Goal: Entertainment & Leisure: Browse casually

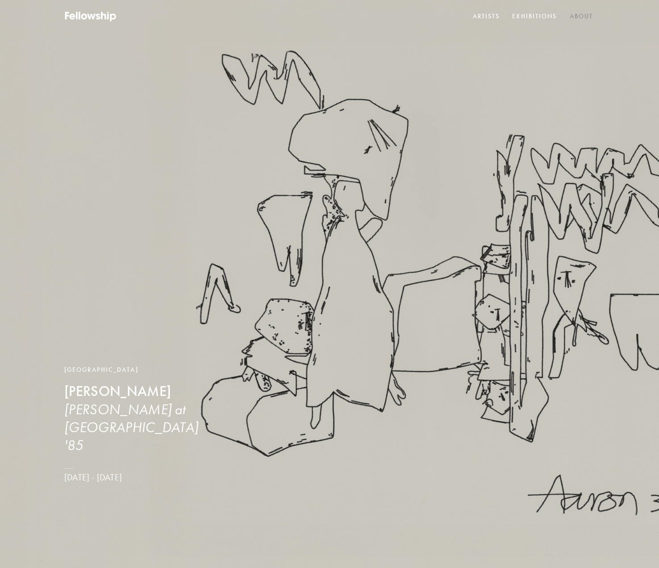
click at [593, 13] on link "About" at bounding box center [581, 16] width 27 height 13
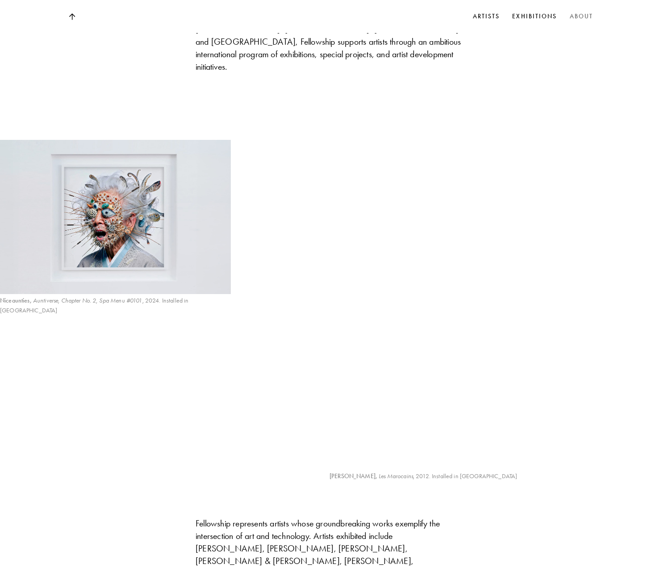
scroll to position [617, 0]
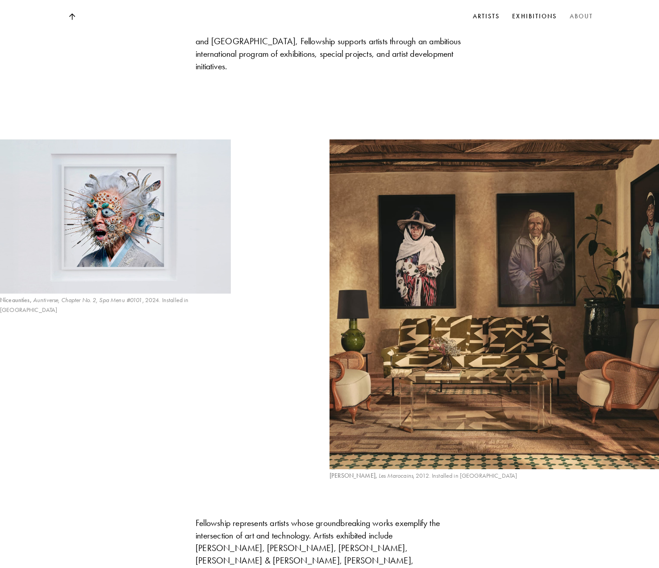
click at [164, 195] on img at bounding box center [115, 216] width 231 height 154
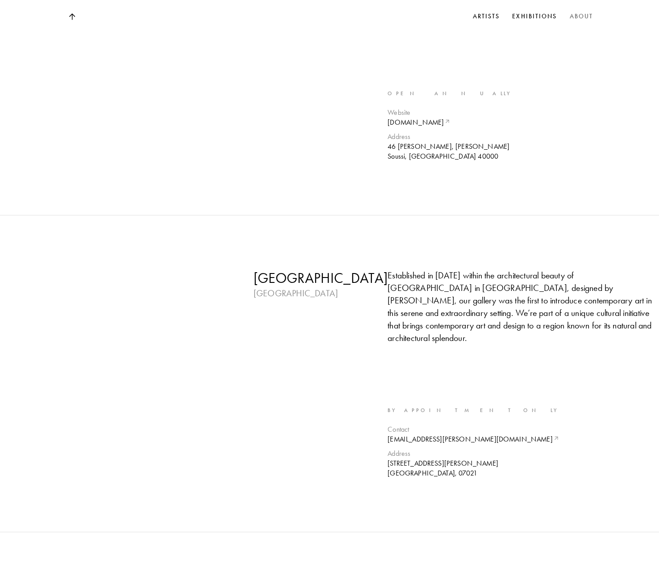
scroll to position [2256, 0]
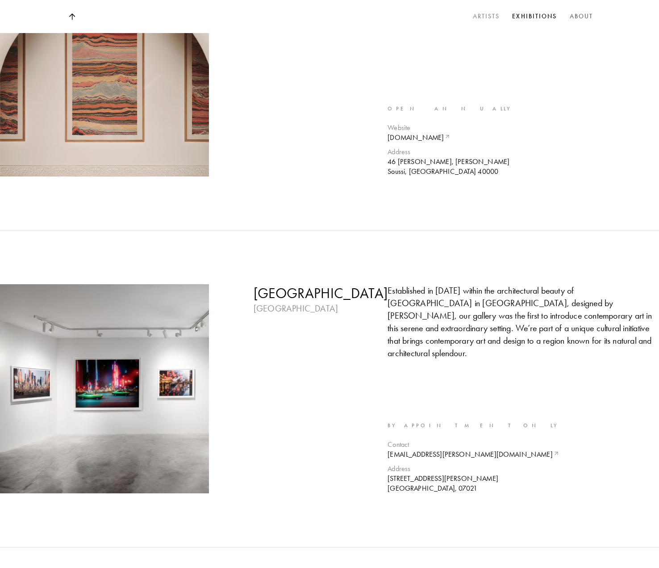
click at [489, 11] on link "Artists" at bounding box center [486, 16] width 31 height 13
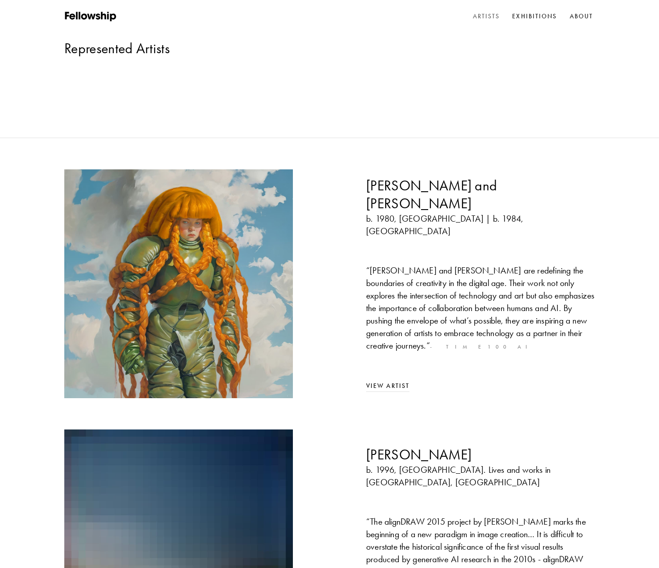
scroll to position [51, 0]
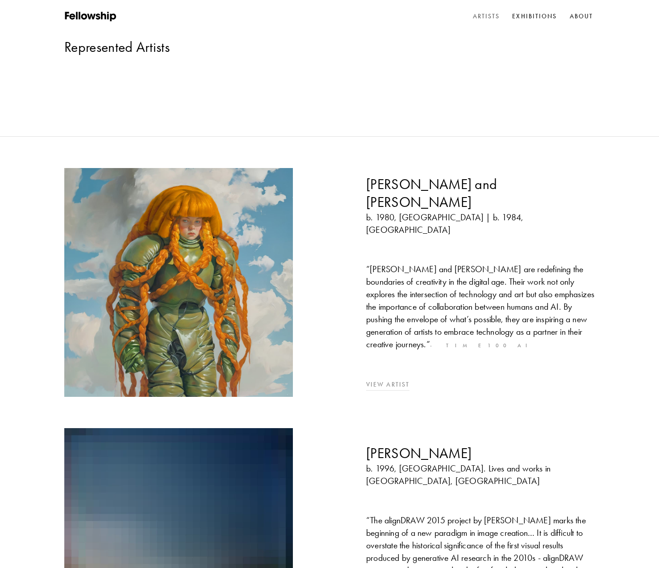
click at [383, 381] on link "View Artist" at bounding box center [387, 385] width 43 height 8
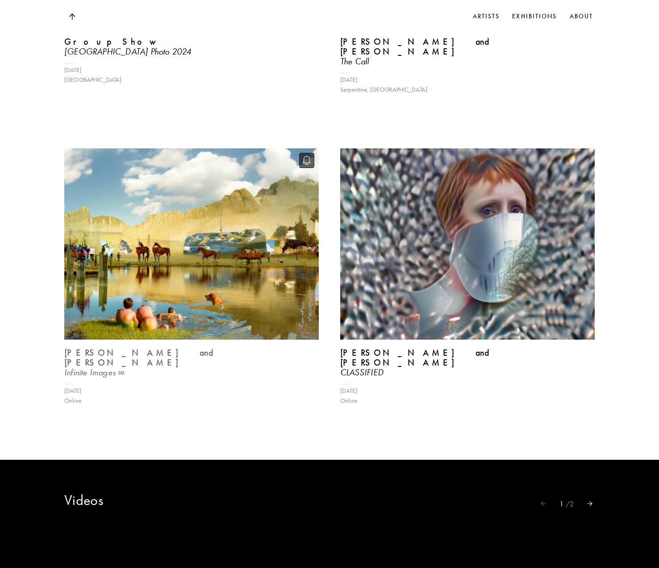
scroll to position [1546, 0]
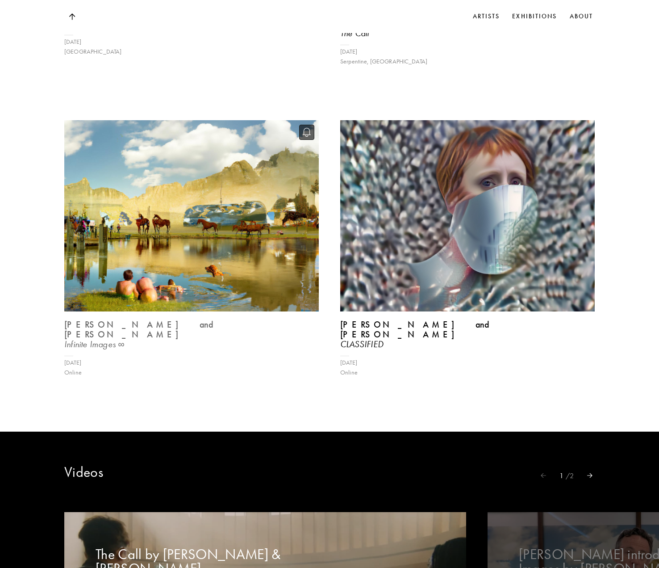
click at [224, 228] on img at bounding box center [191, 215] width 262 height 197
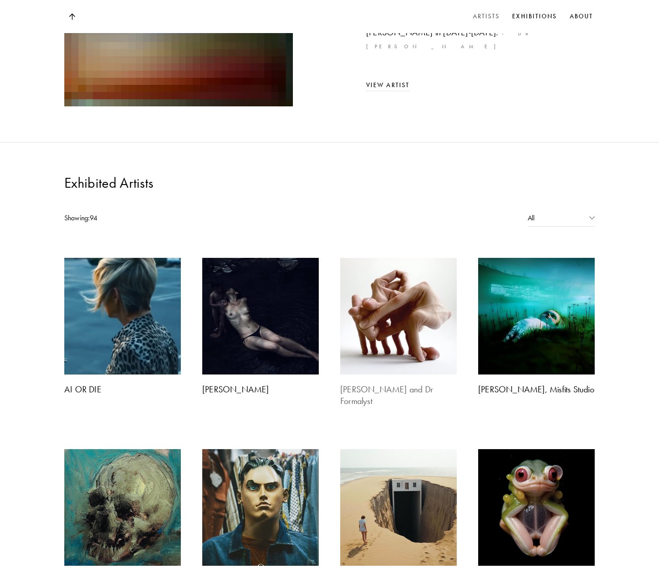
scroll to position [600, 0]
click at [402, 278] on img at bounding box center [398, 316] width 122 height 122
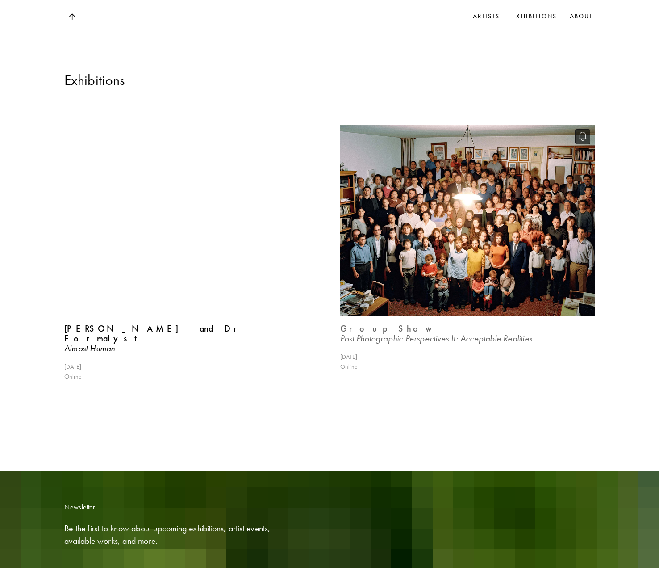
scroll to position [1017, 0]
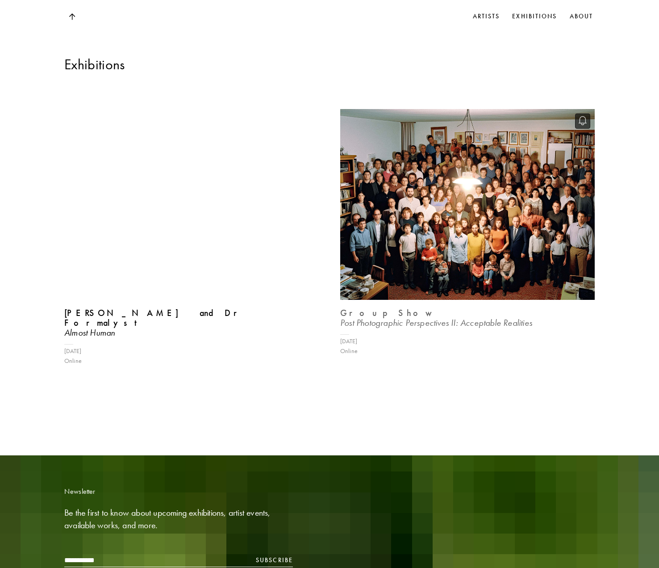
scroll to position [600, 0]
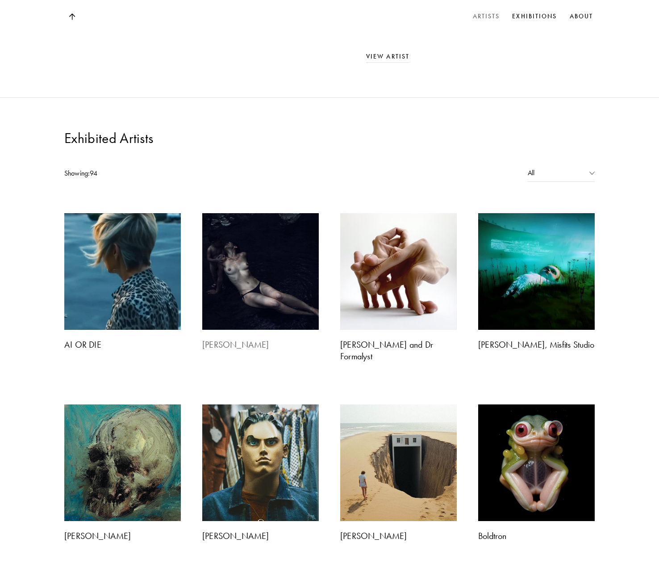
click at [256, 210] on img at bounding box center [260, 271] width 122 height 122
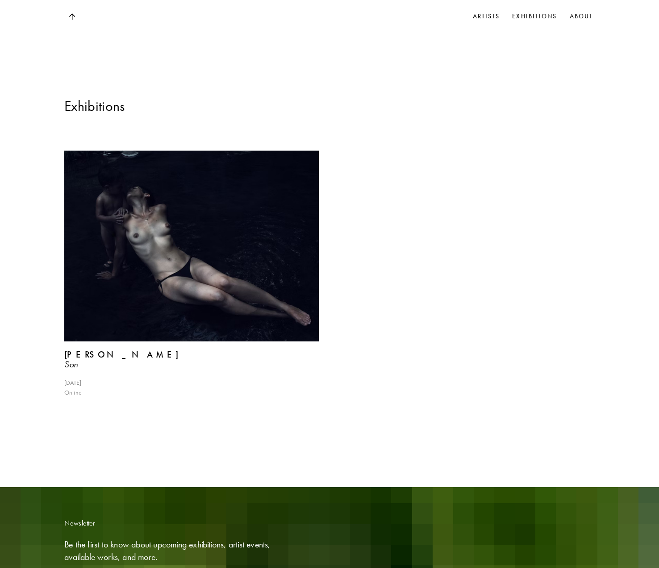
scroll to position [1185, 0]
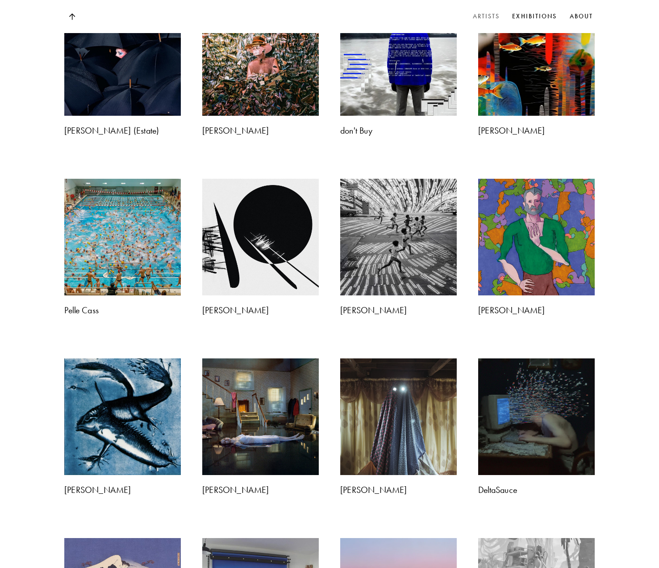
scroll to position [600, 0]
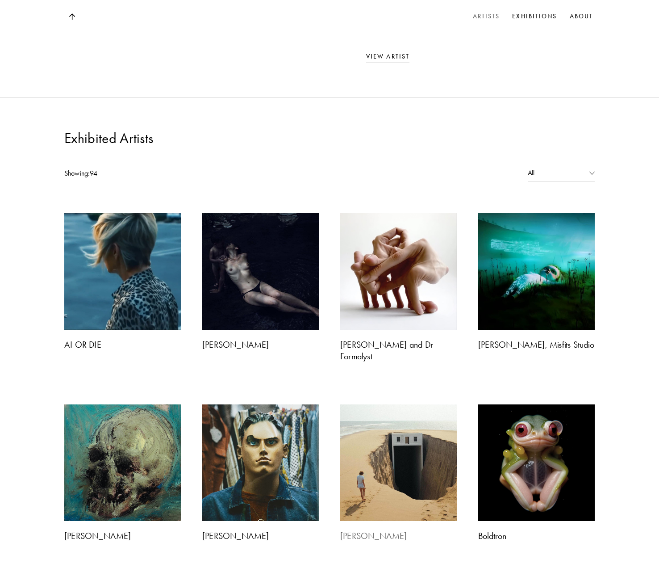
click at [425, 401] on img at bounding box center [398, 462] width 122 height 122
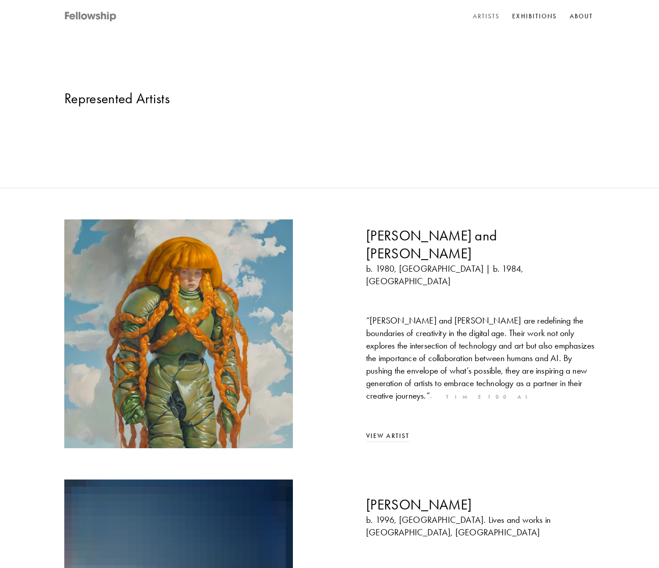
click at [91, 12] on icon at bounding box center [91, 16] width 54 height 11
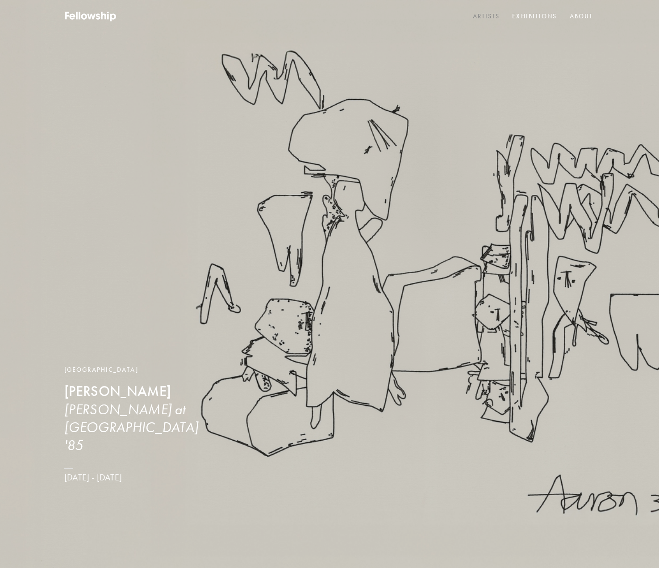
click at [479, 17] on link "Artists" at bounding box center [486, 16] width 31 height 13
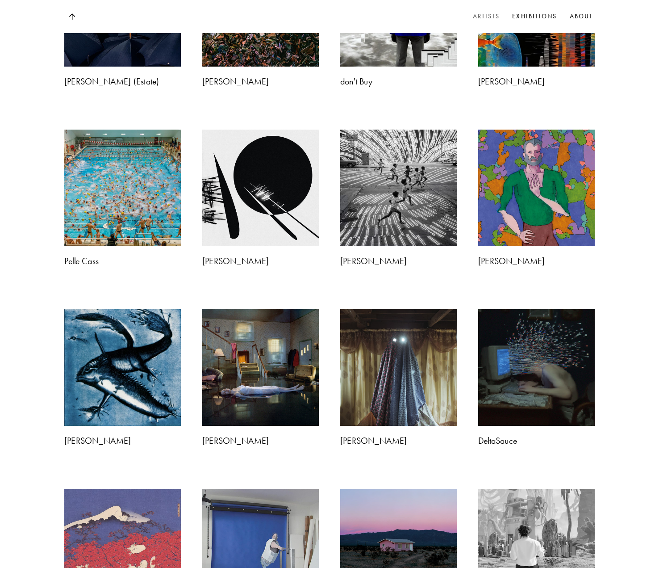
scroll to position [1287, 0]
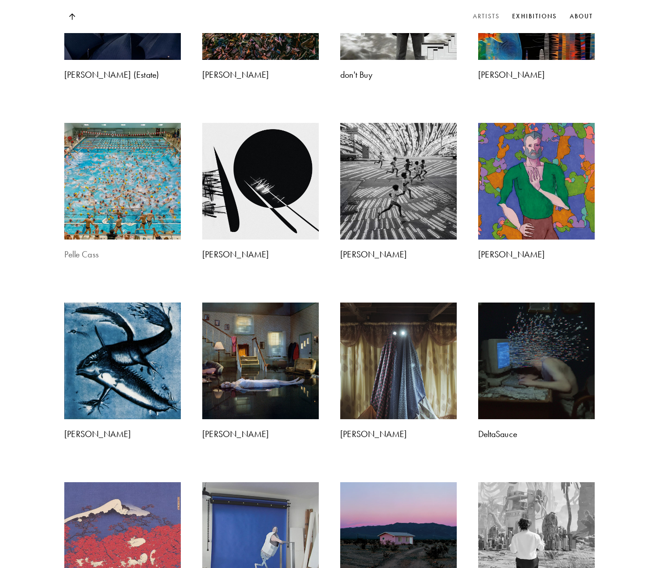
click at [151, 120] on img at bounding box center [122, 181] width 122 height 122
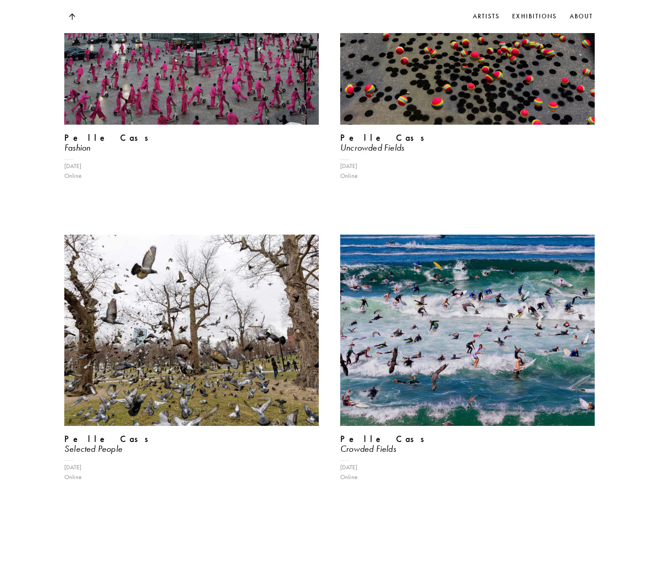
scroll to position [1275, 0]
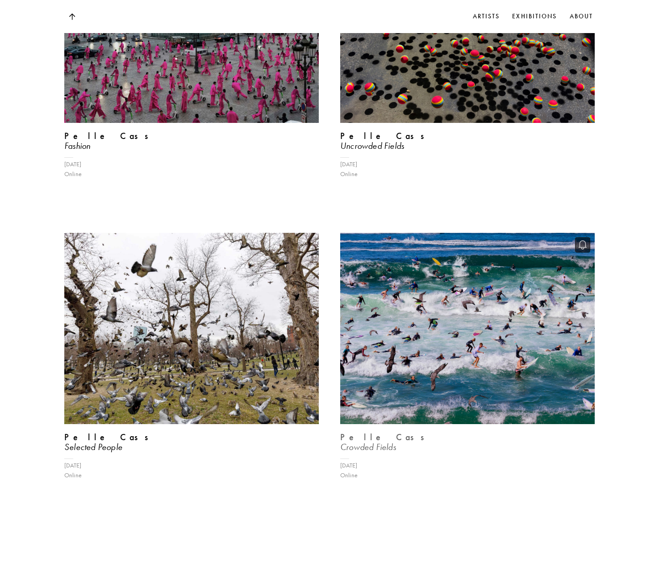
click at [407, 269] on img at bounding box center [467, 328] width 262 height 197
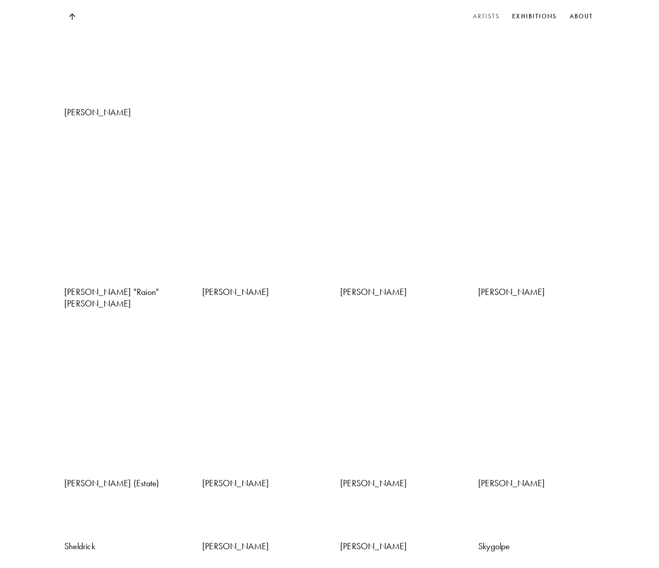
scroll to position [2132, 0]
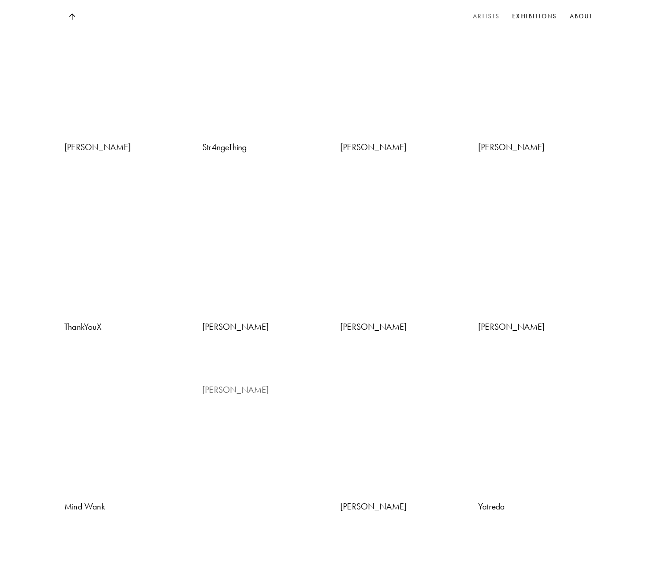
scroll to position [2084, 0]
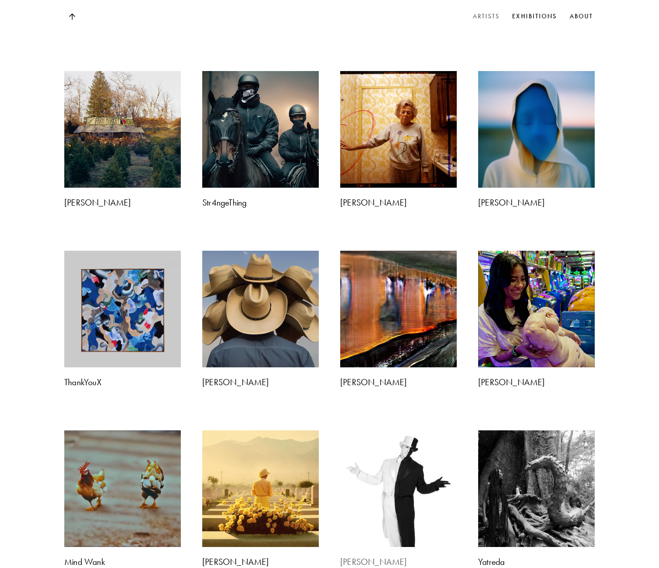
click at [374, 427] on img at bounding box center [398, 488] width 122 height 122
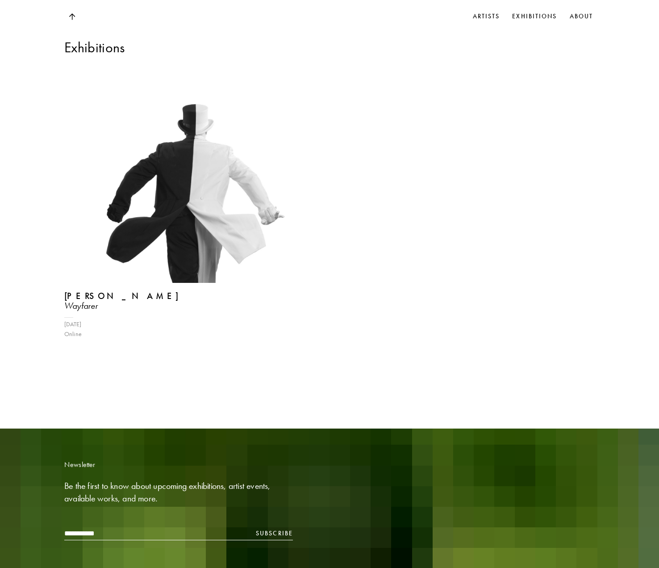
scroll to position [1205, 0]
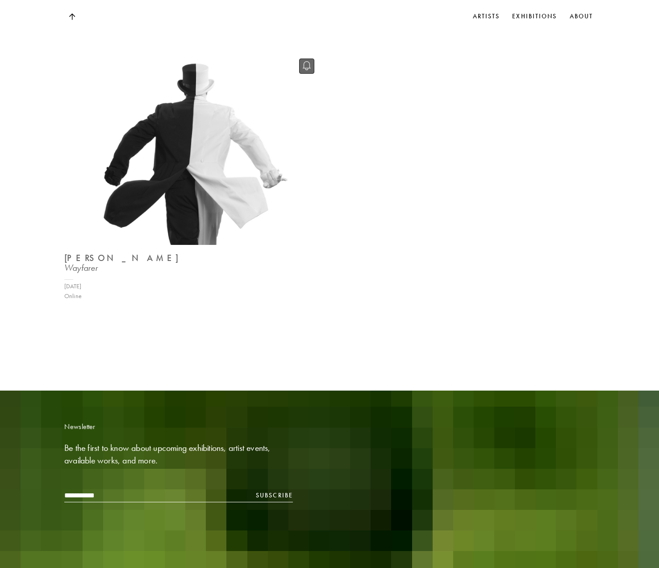
click at [153, 143] on img at bounding box center [191, 149] width 262 height 197
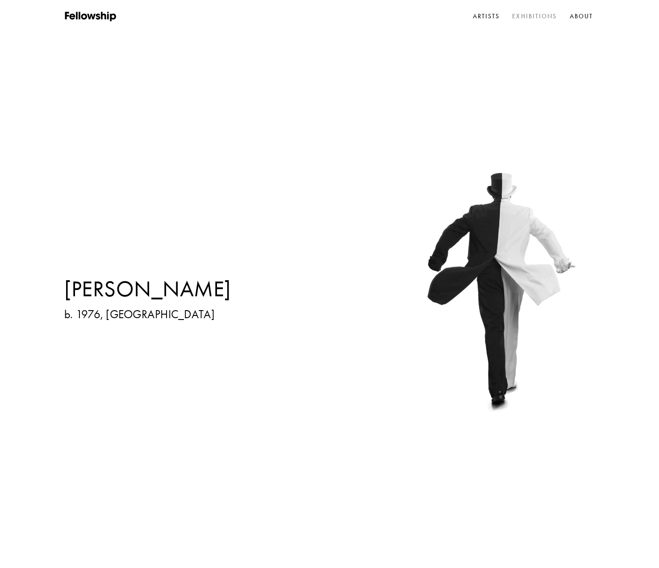
click at [531, 12] on link "Exhibitions" at bounding box center [535, 16] width 48 height 13
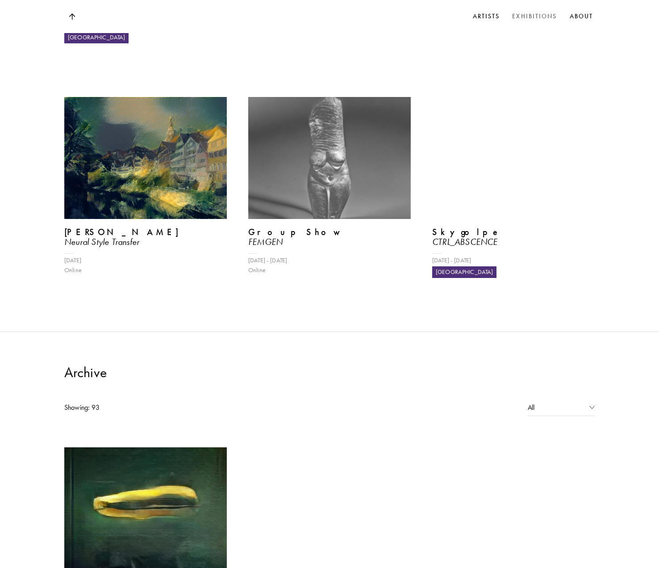
scroll to position [613, 0]
click at [351, 445] on video at bounding box center [330, 508] width 168 height 126
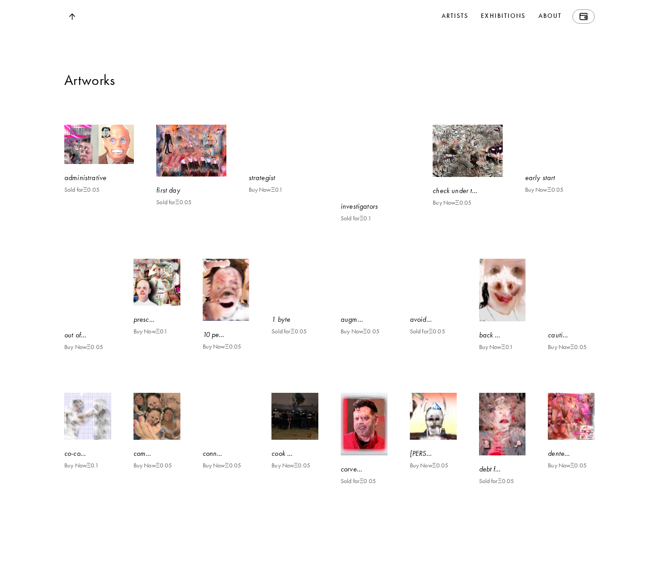
scroll to position [916, 0]
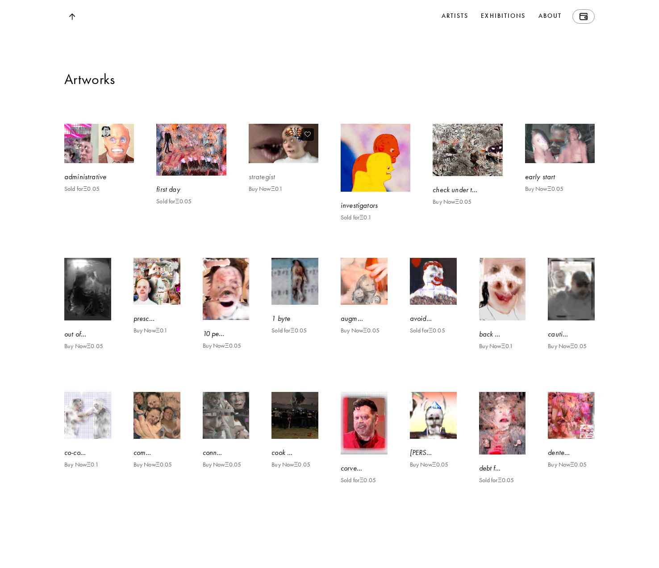
click at [302, 164] on img at bounding box center [283, 143] width 72 height 40
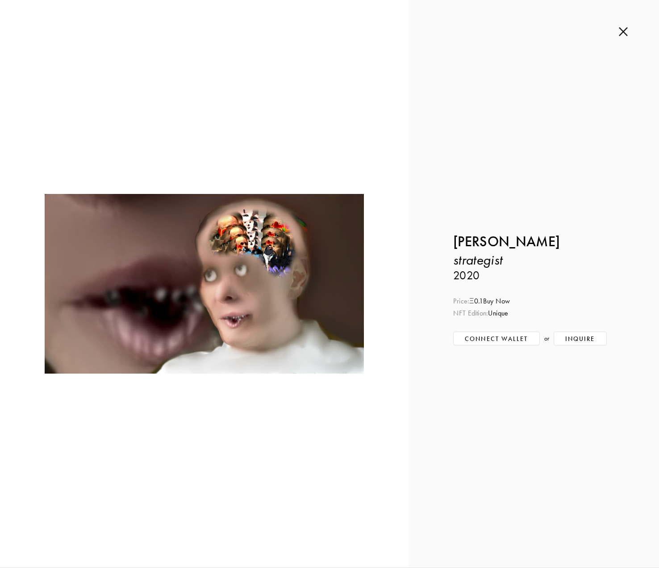
click at [620, 27] on div "Inquire about strategist by [PERSON_NAME] Submit Inquiry Back [PERSON_NAME] str…" at bounding box center [534, 283] width 251 height 567
click at [628, 30] on img at bounding box center [623, 32] width 9 height 10
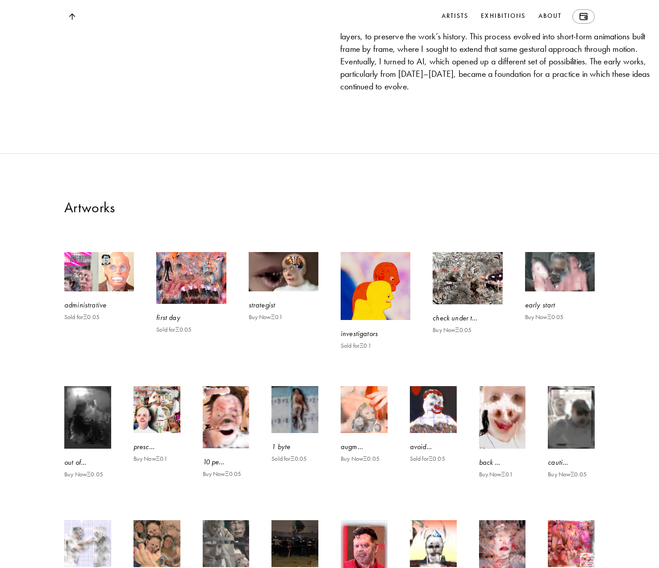
scroll to position [790, 0]
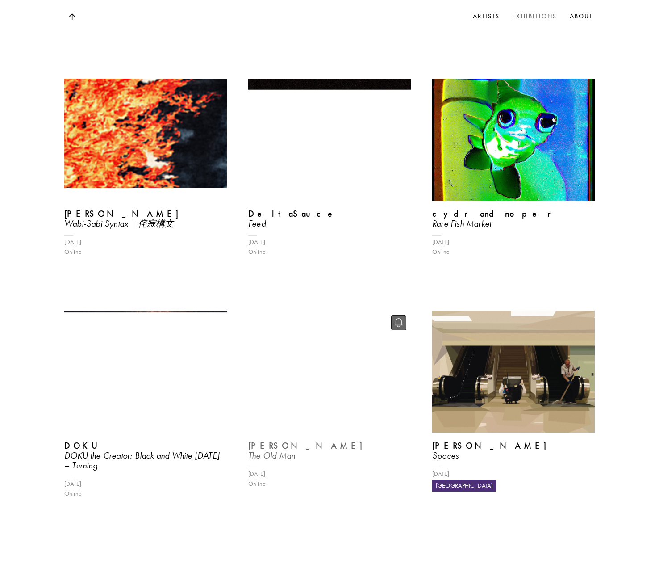
scroll to position [1376, 0]
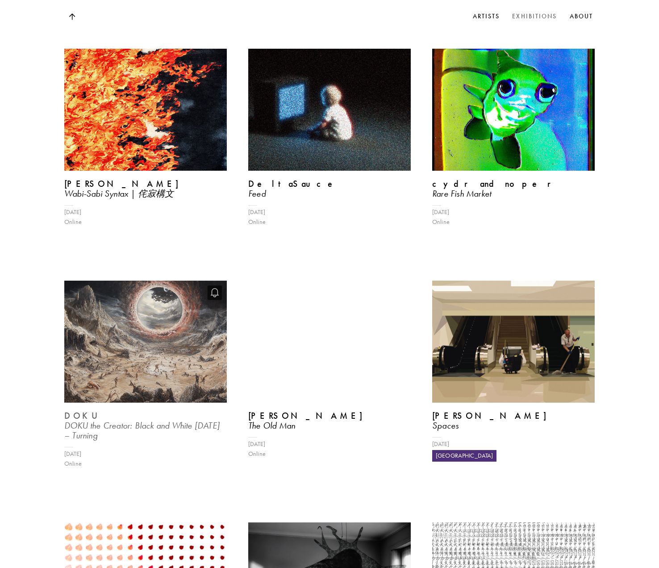
click at [176, 279] on img at bounding box center [146, 342] width 168 height 126
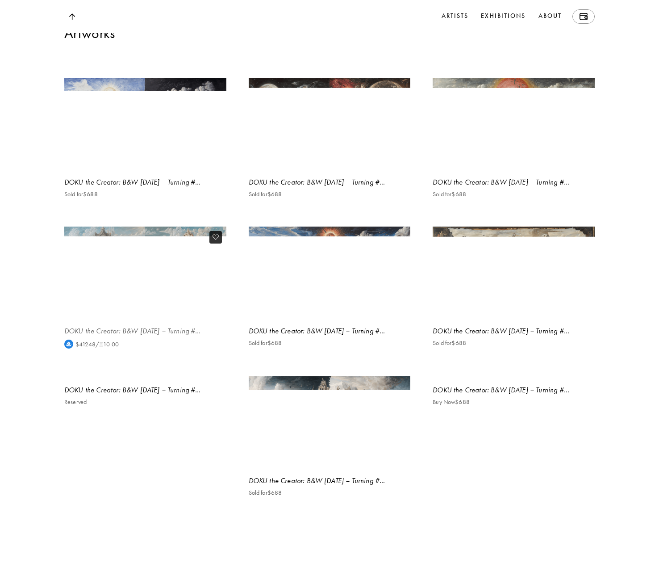
scroll to position [1066, 0]
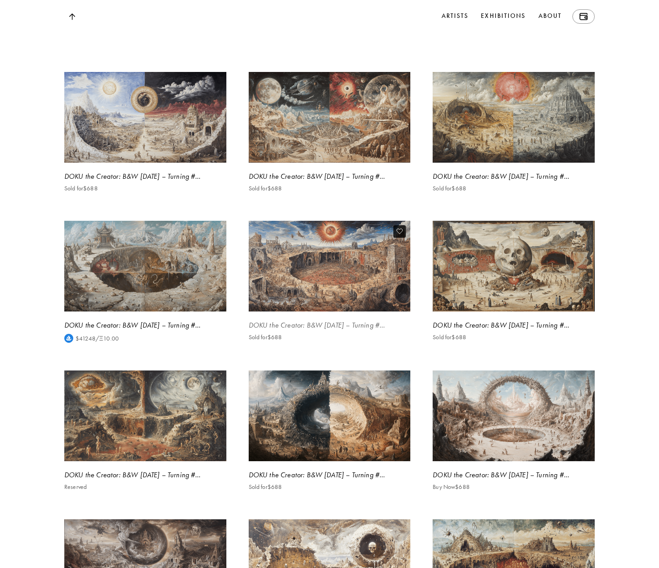
click at [362, 313] on img at bounding box center [329, 265] width 167 height 93
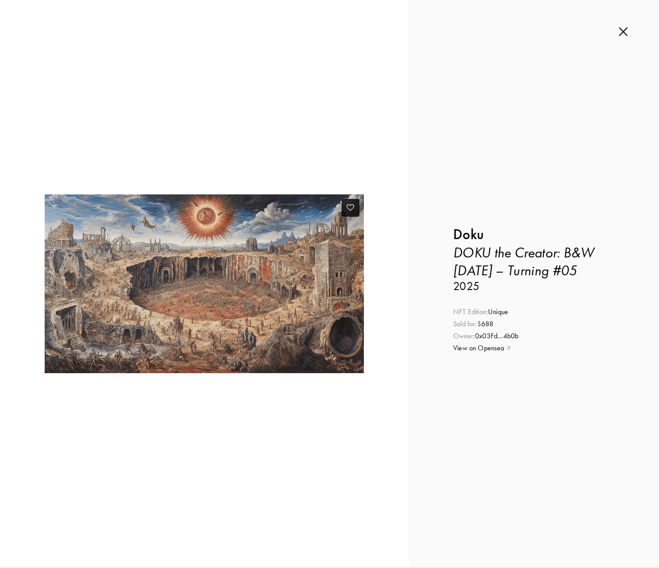
click at [293, 282] on img at bounding box center [204, 283] width 319 height 179
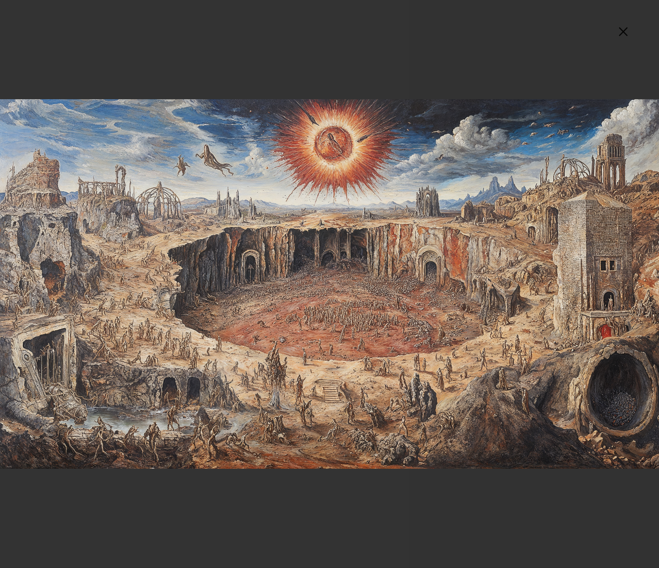
click at [297, 283] on img at bounding box center [329, 283] width 659 height 369
